Goal: Information Seeking & Learning: Learn about a topic

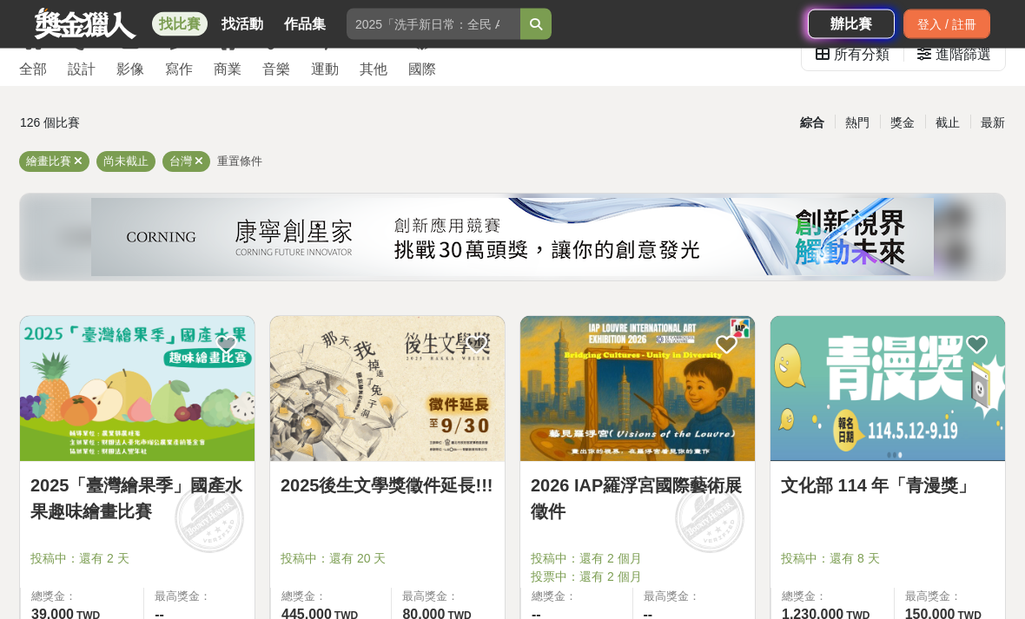
scroll to position [116, 0]
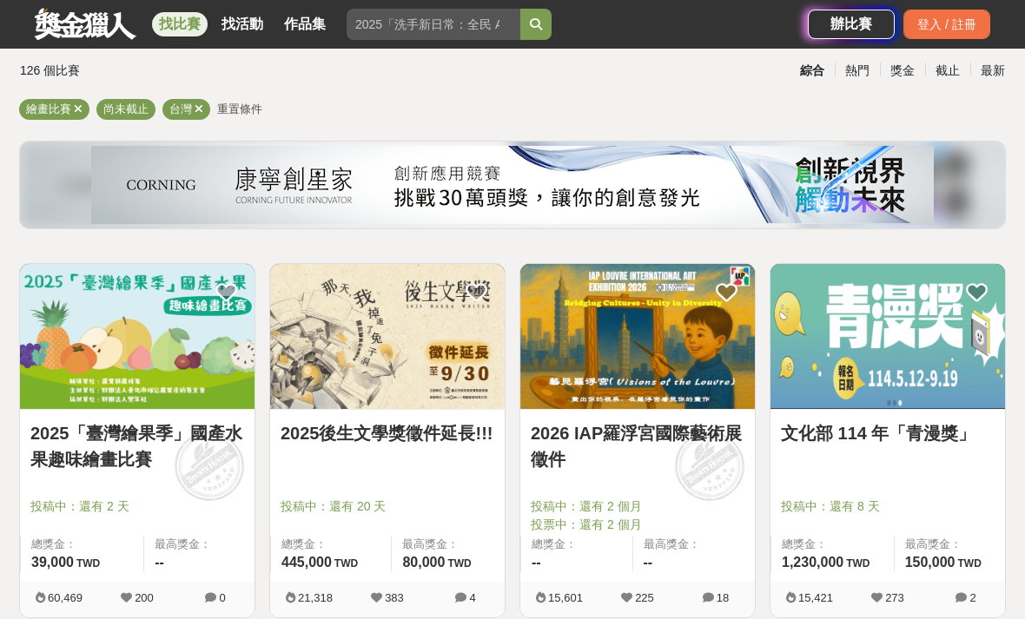
click at [67, 448] on link "2025「臺灣繪果季」國產水果趣味繪畫比賽" at bounding box center [137, 446] width 214 height 52
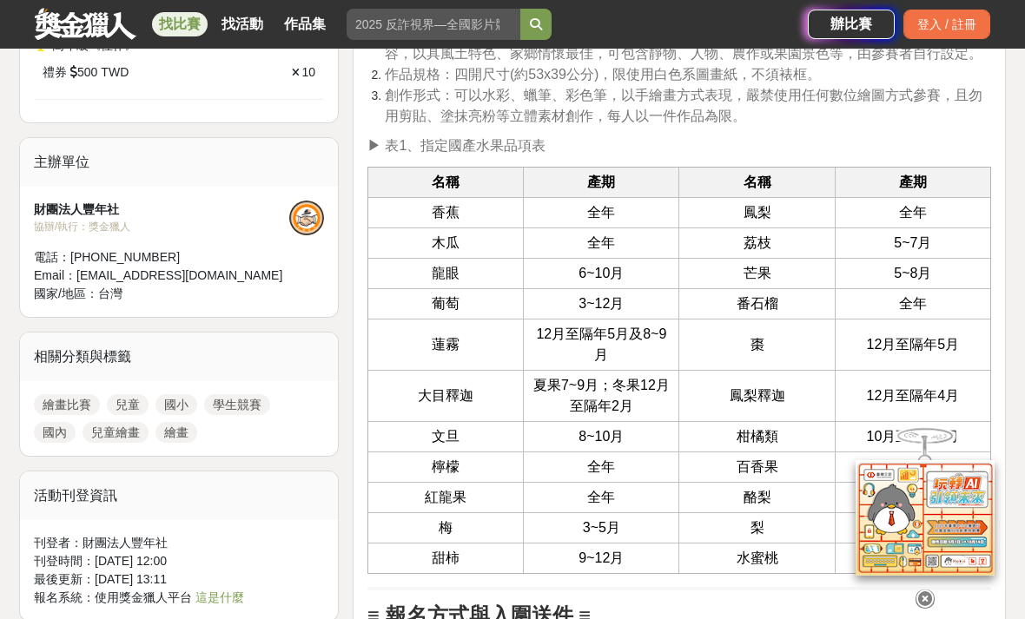
scroll to position [1263, 0]
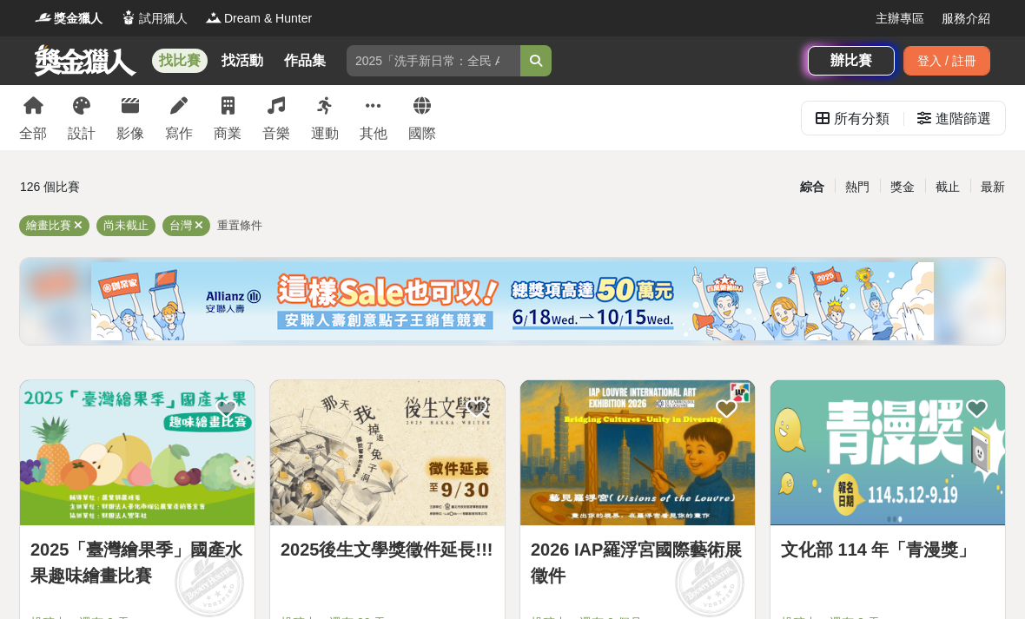
click at [234, 222] on span "重置條件" at bounding box center [239, 225] width 45 height 13
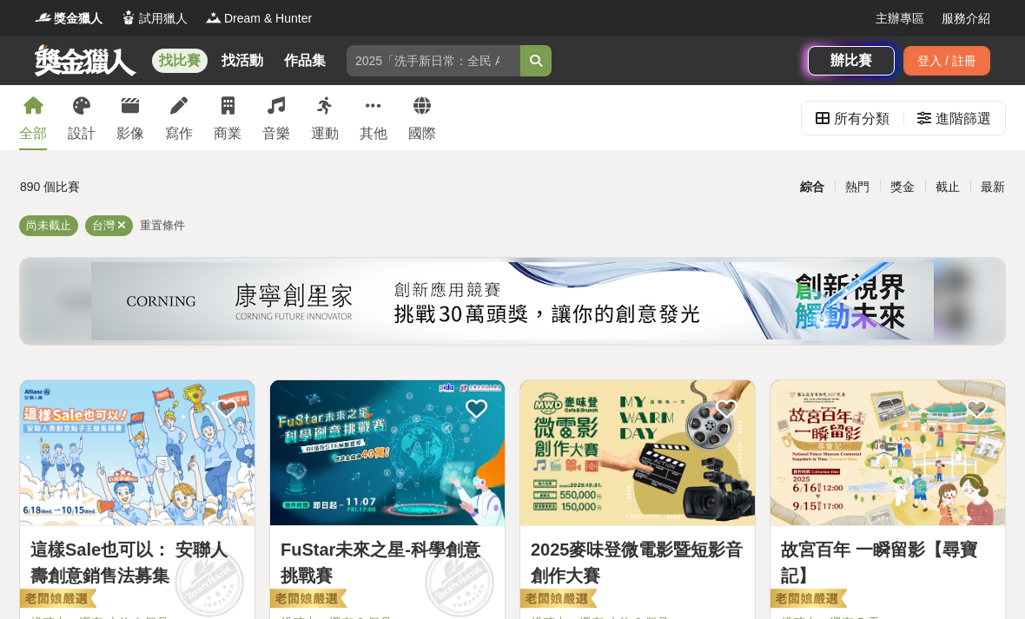
click at [966, 126] on div "進階篩選" at bounding box center [963, 119] width 56 height 35
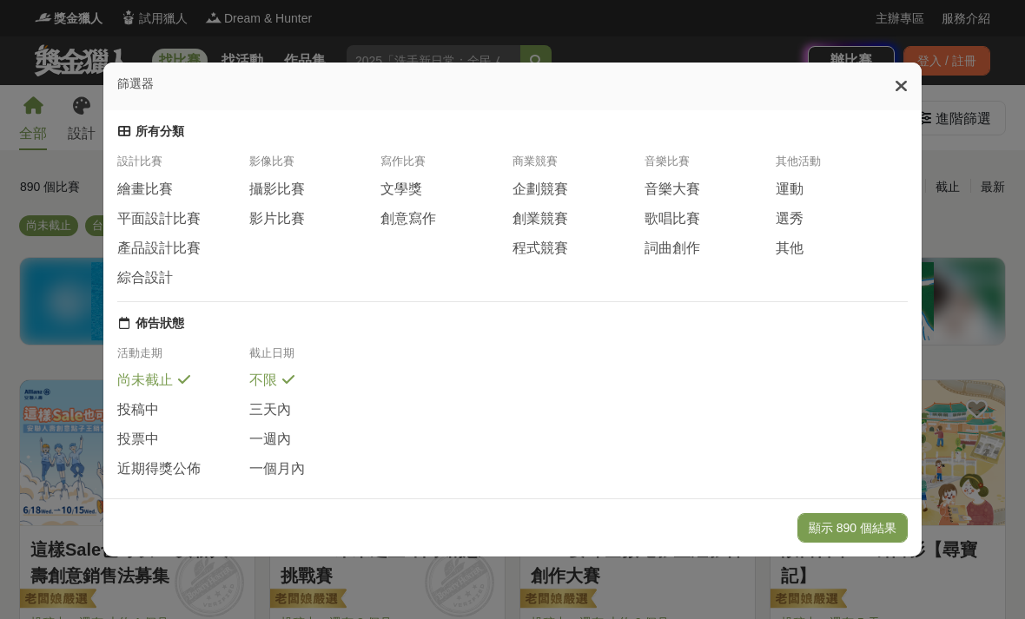
click at [142, 181] on span "繪畫比賽" at bounding box center [145, 190] width 56 height 18
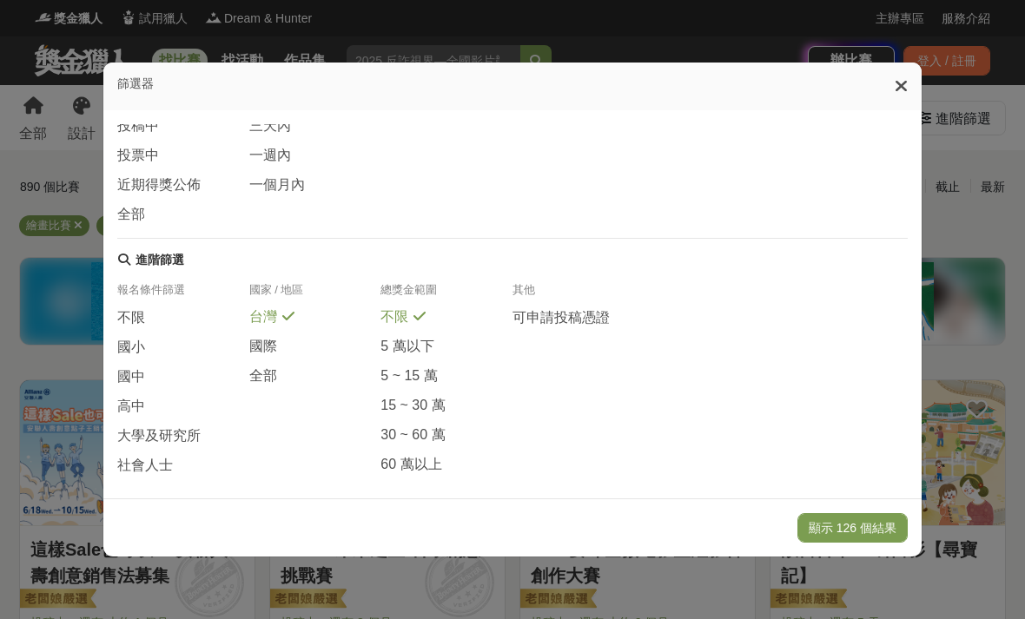
scroll to position [281, 0]
click at [264, 387] on span "全部" at bounding box center [263, 378] width 28 height 18
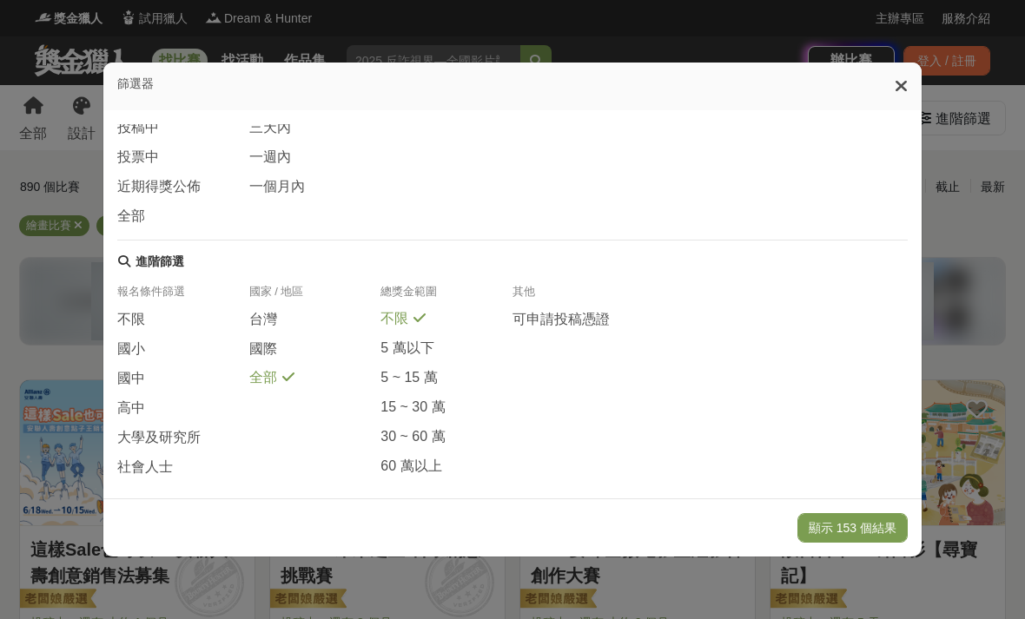
click at [132, 348] on span "國小" at bounding box center [131, 349] width 28 height 18
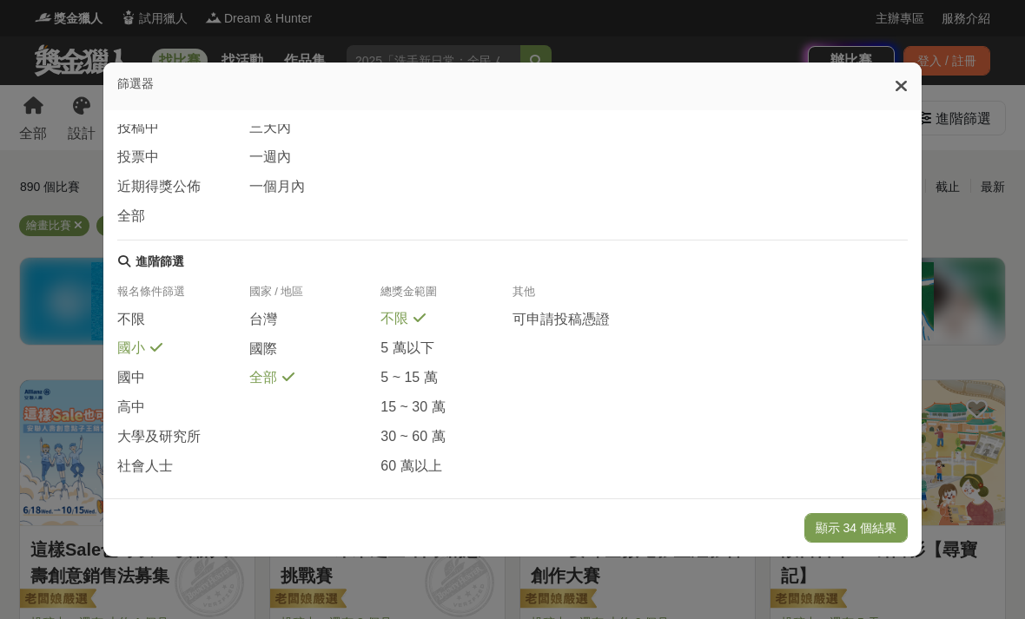
click at [131, 379] on span "國中" at bounding box center [131, 378] width 28 height 18
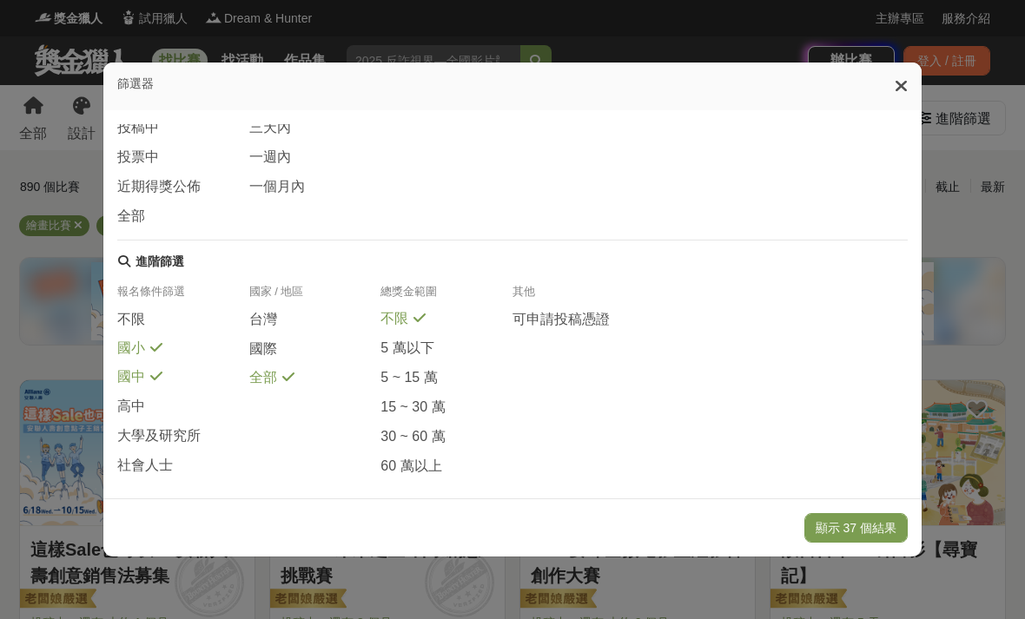
click at [866, 543] on button "顯示 37 個結果" at bounding box center [855, 528] width 103 height 30
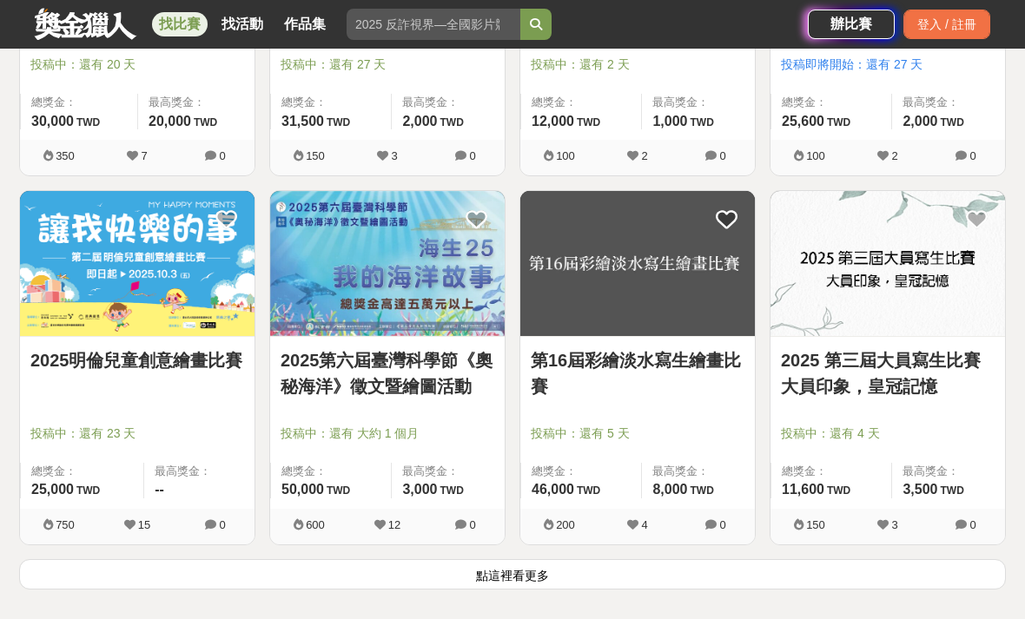
scroll to position [2126, 0]
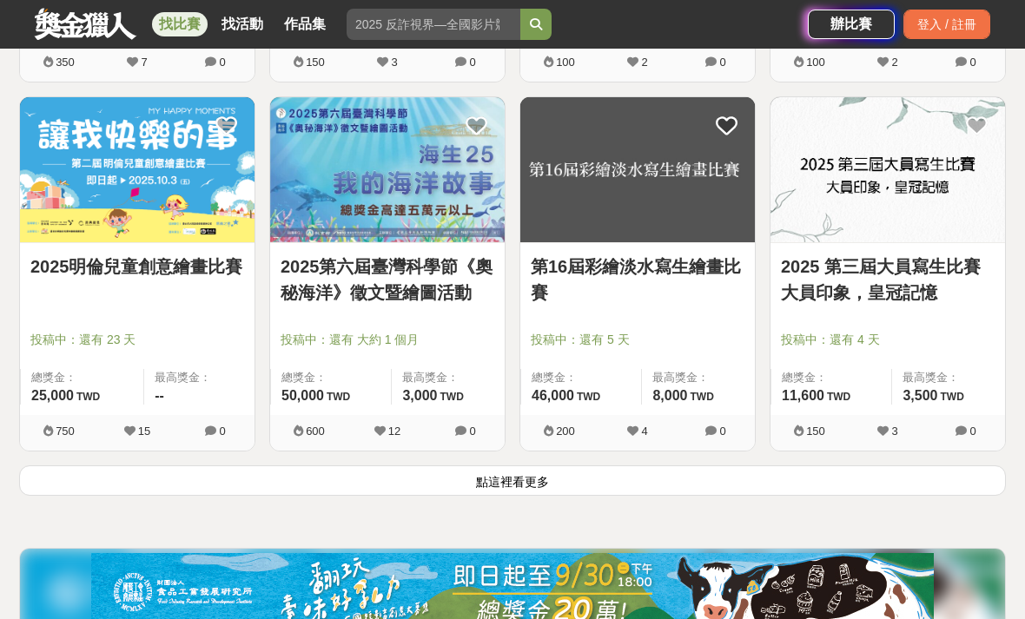
click at [503, 481] on button "點這裡看更多" at bounding box center [512, 480] width 986 height 30
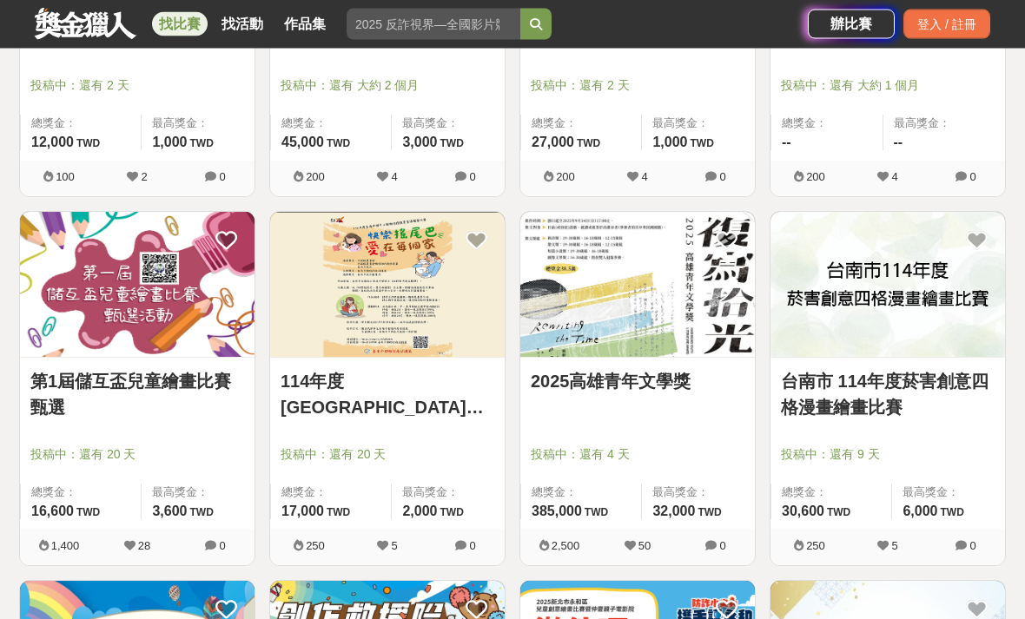
scroll to position [2929, 0]
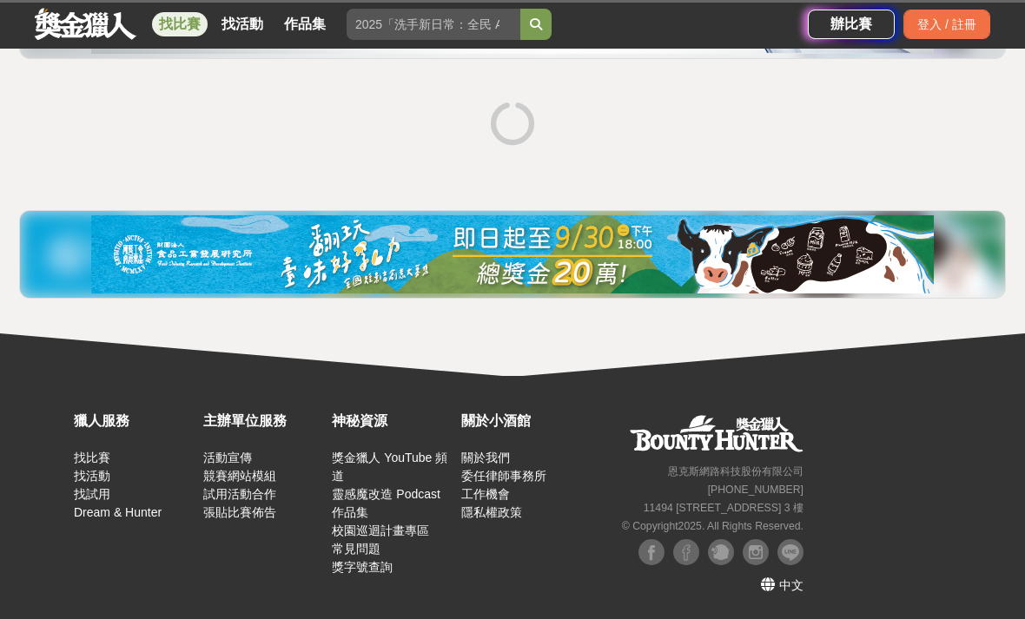
scroll to position [287, 0]
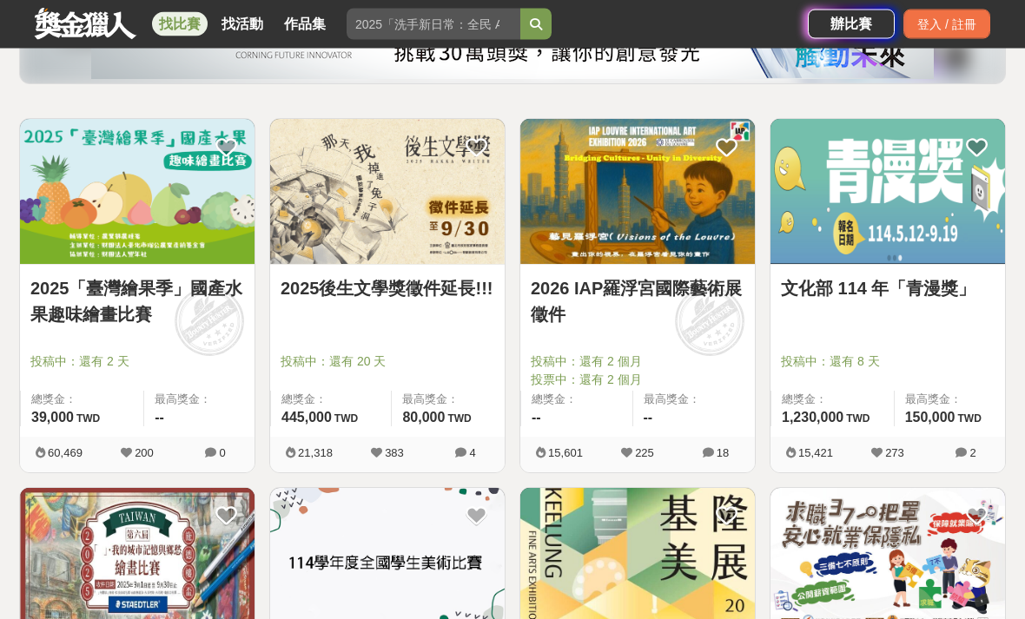
scroll to position [267, 0]
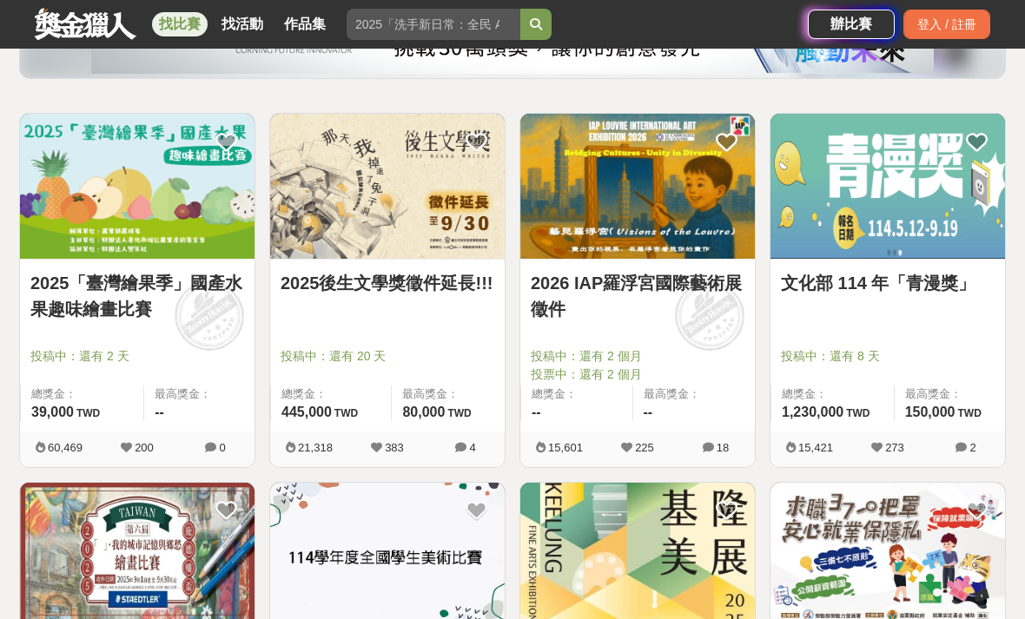
click at [94, 311] on link "2025「臺灣繪果季」國產水果趣味繪畫比賽" at bounding box center [137, 296] width 214 height 52
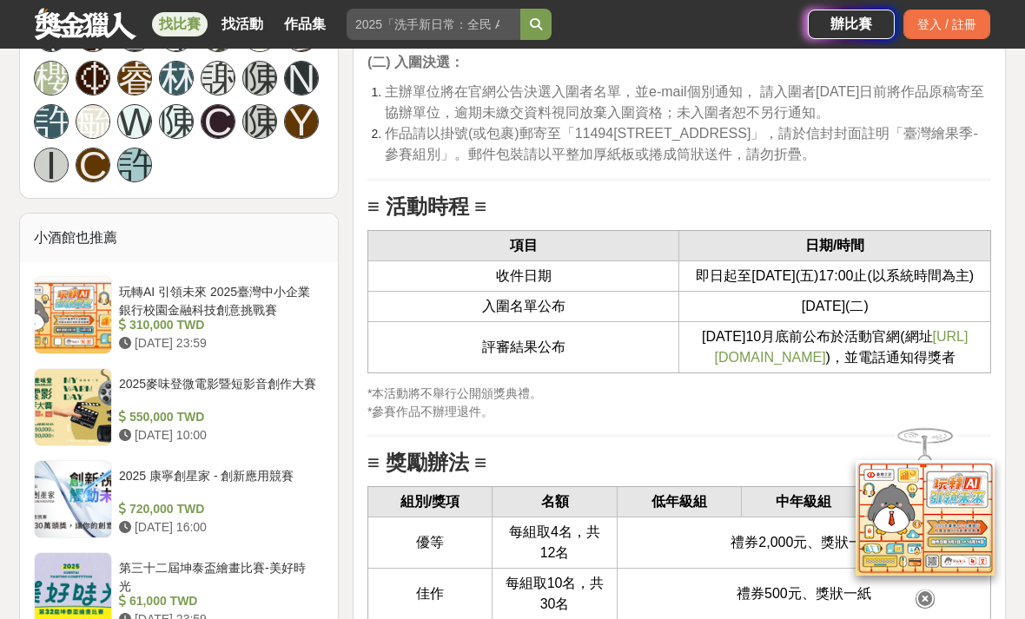
scroll to position [1875, 0]
